Goal: Task Accomplishment & Management: Manage account settings

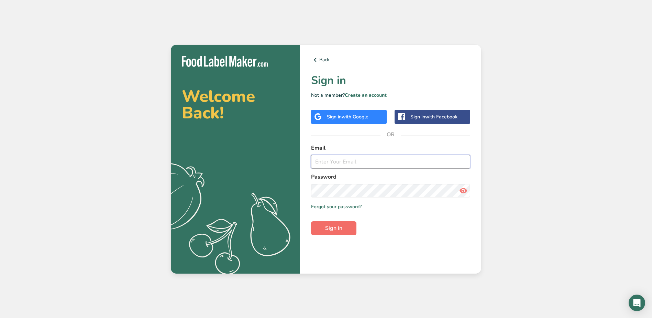
type input "[EMAIL_ADDRESS][DOMAIN_NAME]"
click at [352, 225] on button "Sign in" at bounding box center [333, 228] width 45 height 14
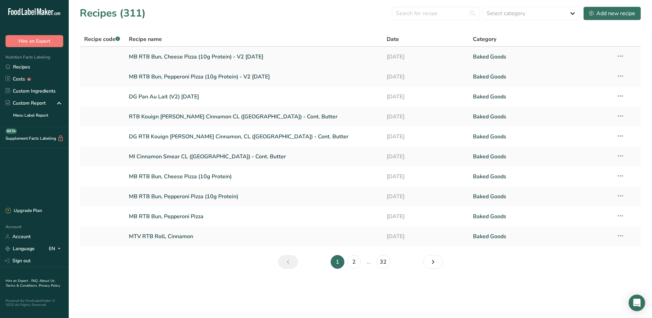
click at [277, 59] on link "MB RTB Bun, Cheese Pizza (10g Protein) - V2 [DATE]" at bounding box center [254, 56] width 250 height 14
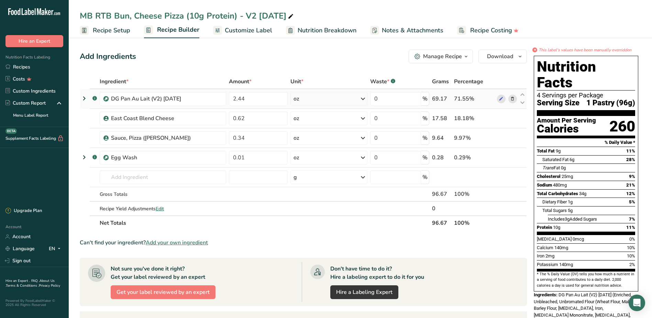
click at [85, 97] on icon at bounding box center [84, 98] width 8 height 12
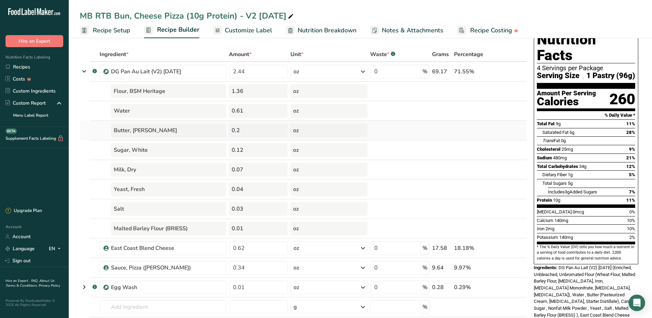
scroll to position [34, 0]
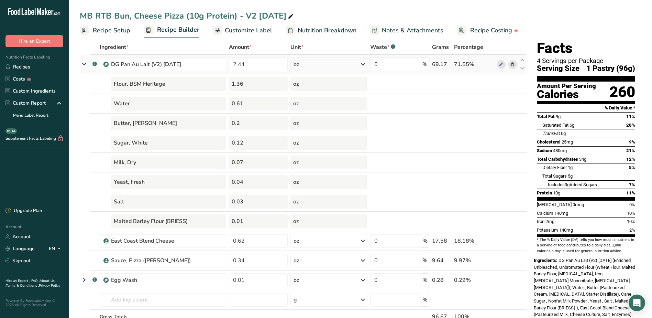
click at [81, 62] on icon at bounding box center [84, 64] width 12 height 8
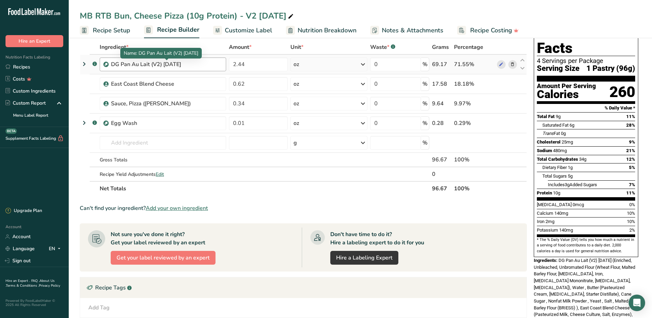
scroll to position [0, 0]
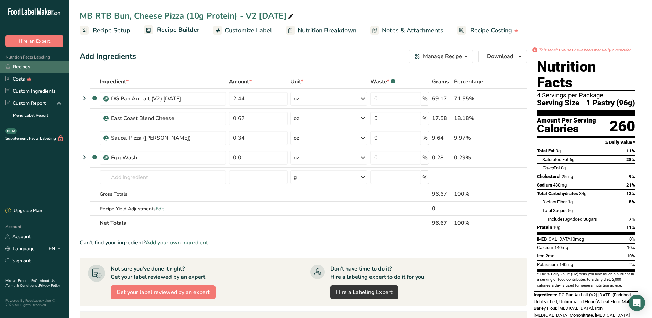
click at [29, 64] on link "Recipes" at bounding box center [34, 67] width 69 height 12
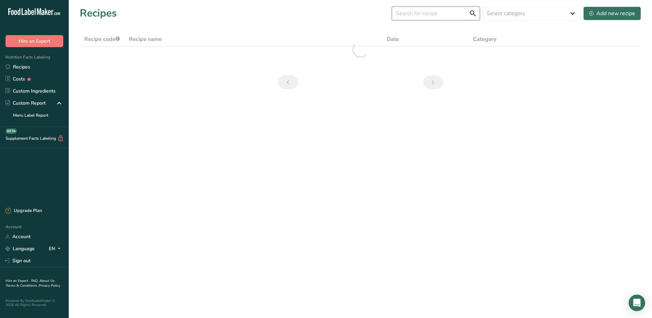
click at [453, 12] on input "text" at bounding box center [436, 14] width 88 height 14
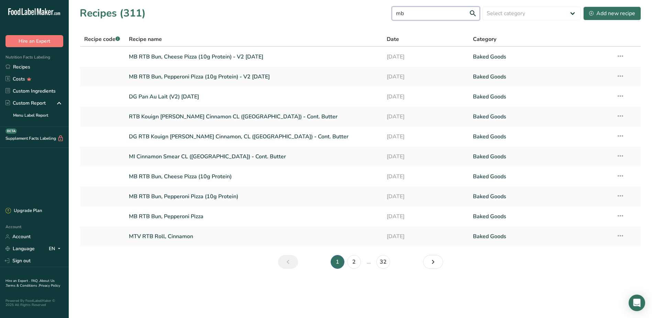
type input "mb"
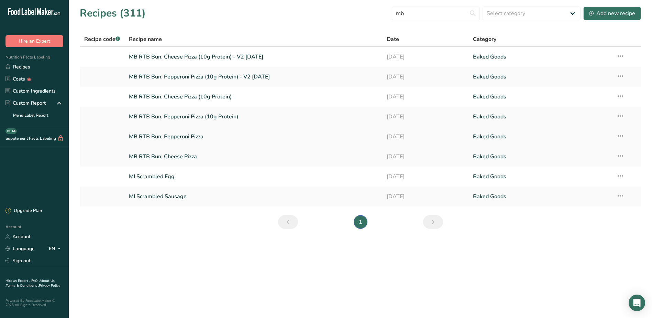
click at [183, 139] on link "MB RTB Bun, Pepperoni Pizza" at bounding box center [254, 136] width 250 height 14
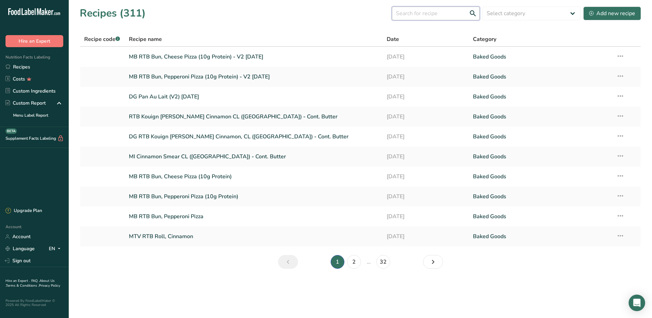
click at [414, 10] on input "text" at bounding box center [436, 14] width 88 height 14
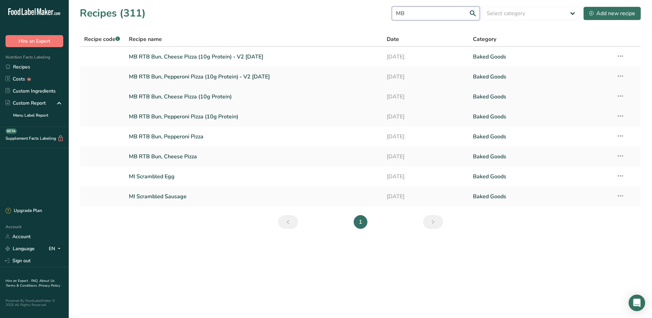
type input "MB"
click at [619, 94] on icon at bounding box center [620, 96] width 8 height 12
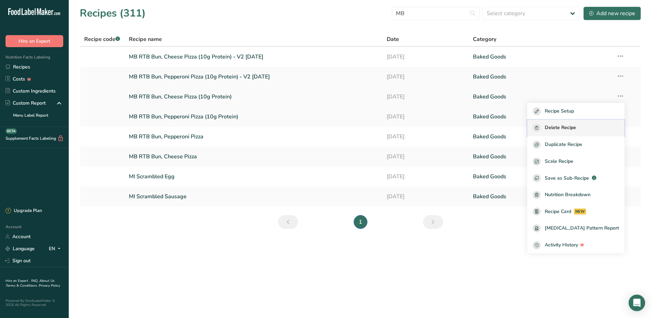
click at [567, 130] on span "Delete Recipe" at bounding box center [560, 128] width 31 height 8
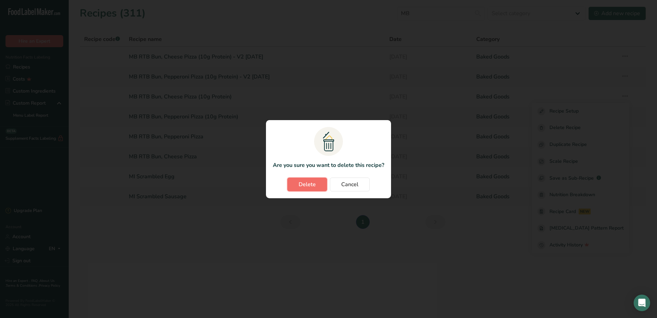
click at [318, 183] on button "Delete" at bounding box center [307, 184] width 40 height 14
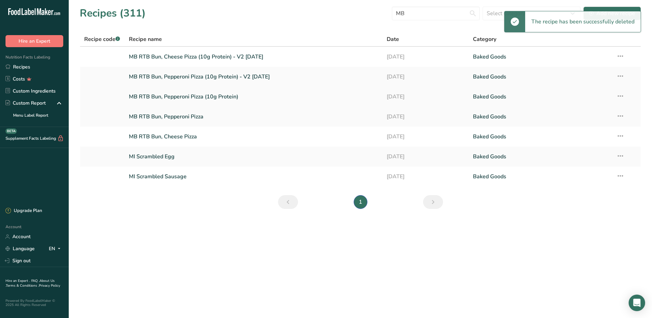
click at [623, 97] on icon at bounding box center [620, 96] width 8 height 12
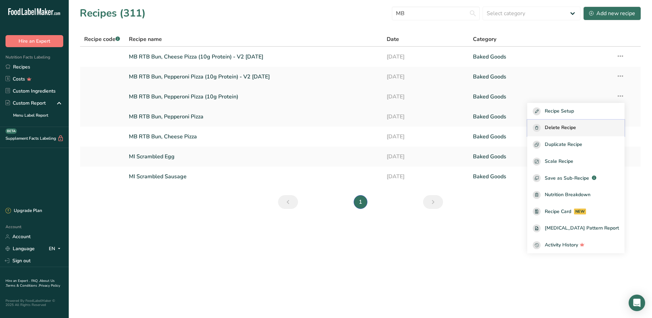
click at [576, 127] on span "Delete Recipe" at bounding box center [560, 128] width 31 height 8
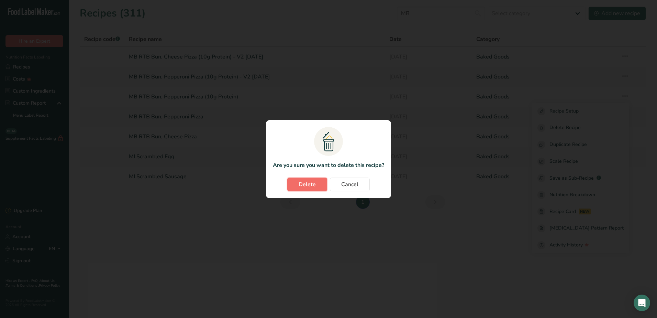
click at [311, 184] on span "Delete" at bounding box center [307, 184] width 17 height 8
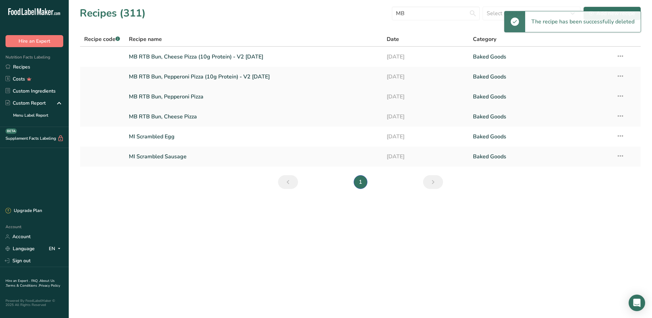
click at [620, 98] on icon at bounding box center [620, 96] width 8 height 12
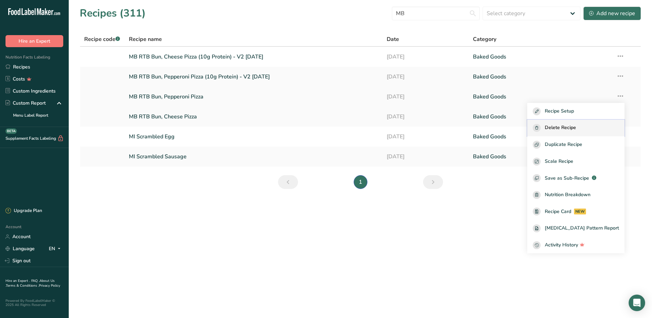
click at [571, 127] on span "Delete Recipe" at bounding box center [560, 128] width 31 height 8
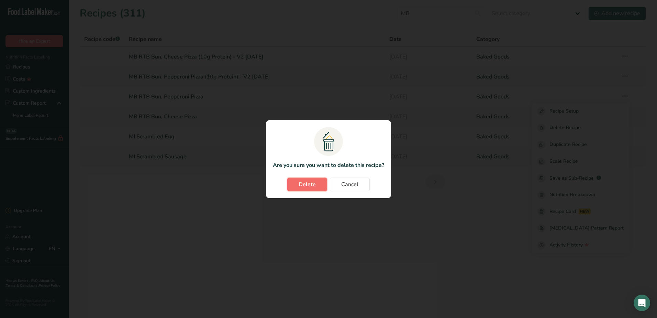
click at [305, 186] on span "Delete" at bounding box center [307, 184] width 17 height 8
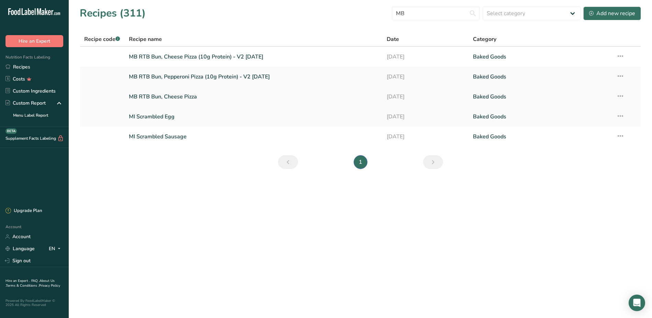
click at [621, 96] on icon at bounding box center [620, 96] width 8 height 12
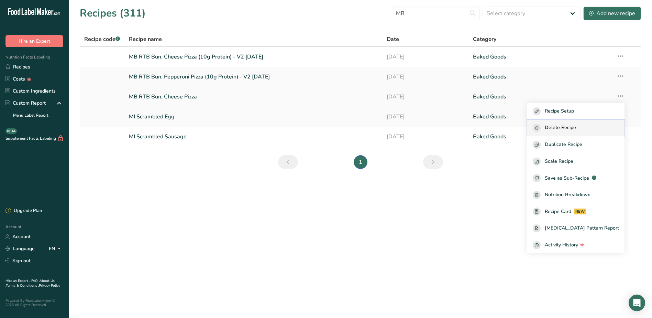
click at [576, 126] on span "Delete Recipe" at bounding box center [560, 128] width 31 height 8
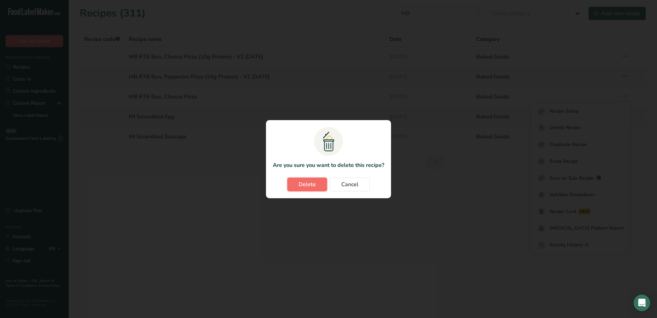
click at [312, 188] on span "Delete" at bounding box center [307, 184] width 17 height 8
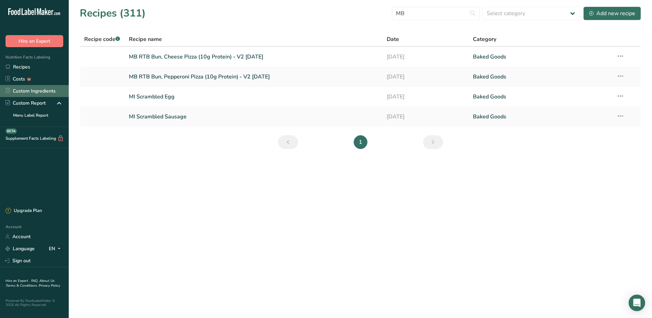
click at [43, 91] on link "Custom Ingredients" at bounding box center [34, 91] width 69 height 12
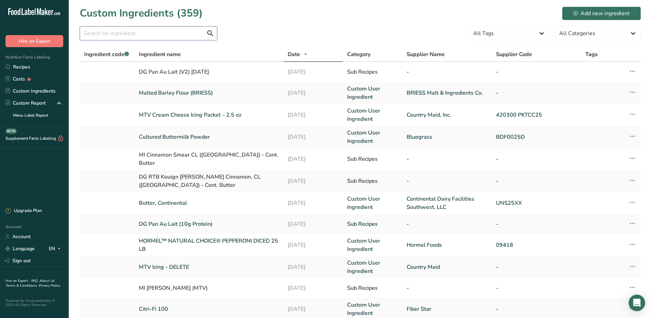
click at [158, 29] on input "text" at bounding box center [148, 33] width 137 height 14
click at [44, 63] on link "Recipes" at bounding box center [34, 67] width 69 height 12
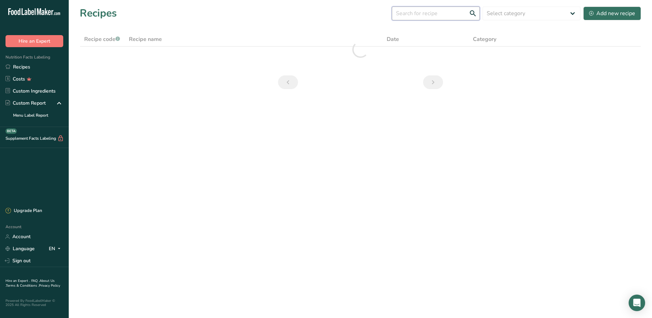
click at [428, 18] on input "text" at bounding box center [436, 14] width 88 height 14
type input "pan au lait"
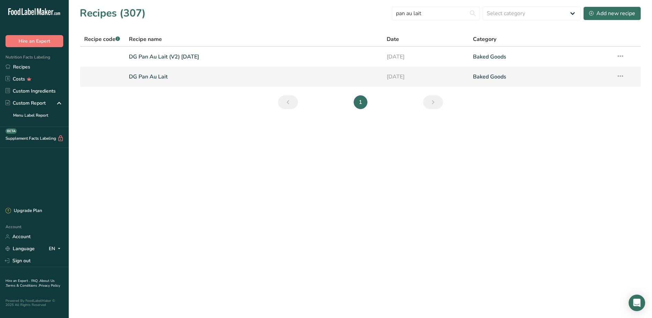
click at [622, 76] on icon at bounding box center [620, 76] width 8 height 12
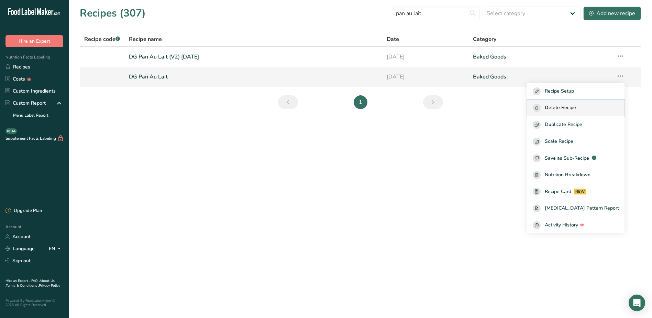
click at [590, 107] on div "Delete Recipe" at bounding box center [576, 108] width 86 height 8
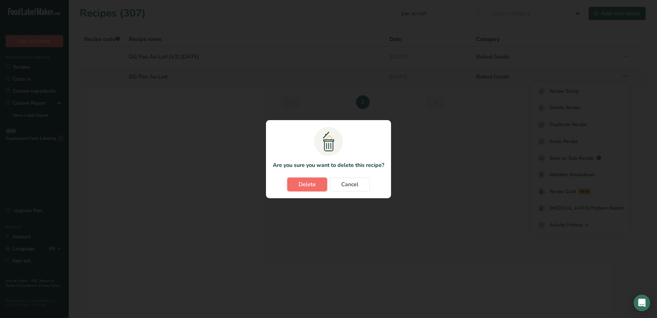
click at [305, 186] on span "Delete" at bounding box center [307, 184] width 17 height 8
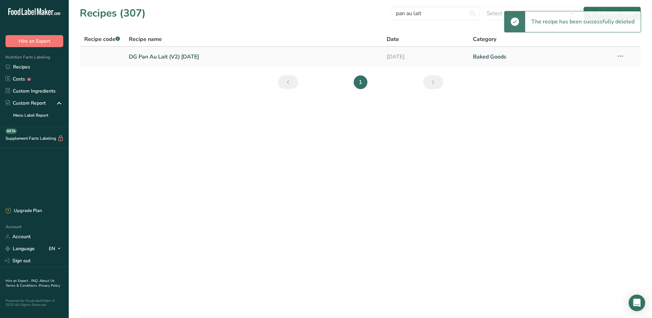
click at [182, 56] on link "DG Pan Au Lait (V2) [DATE]" at bounding box center [254, 56] width 250 height 14
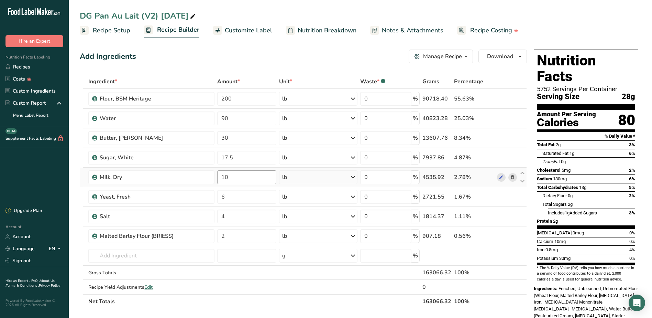
scroll to position [34, 0]
